Goal: Find specific page/section: Find specific page/section

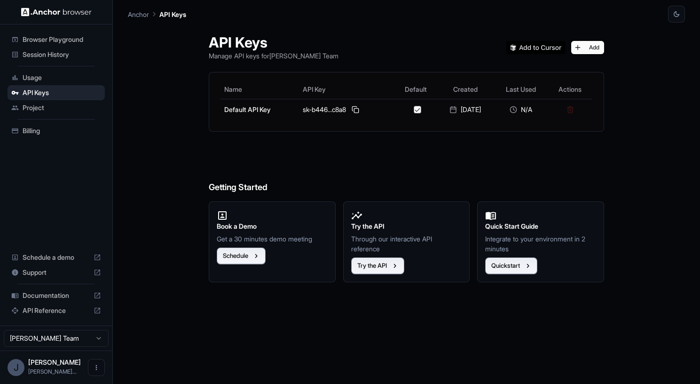
click at [47, 297] on span "Documentation" at bounding box center [56, 295] width 67 height 9
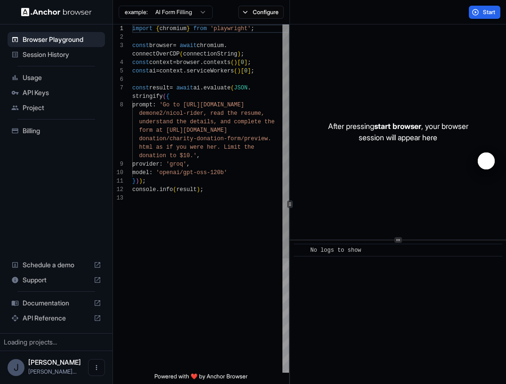
scroll to position [59, 0]
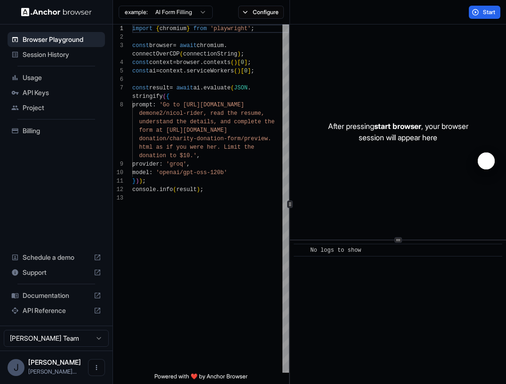
click at [43, 98] on div "API Keys" at bounding box center [56, 92] width 97 height 15
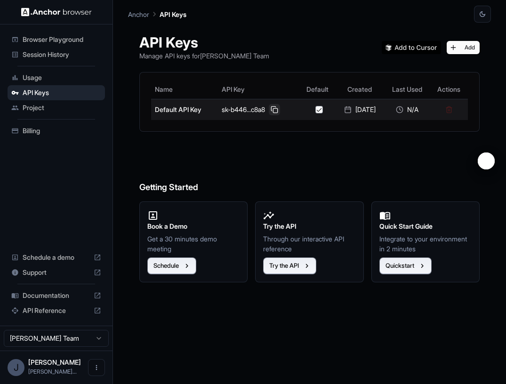
click at [277, 109] on button at bounding box center [274, 109] width 11 height 11
